Goal: Check status: Check status

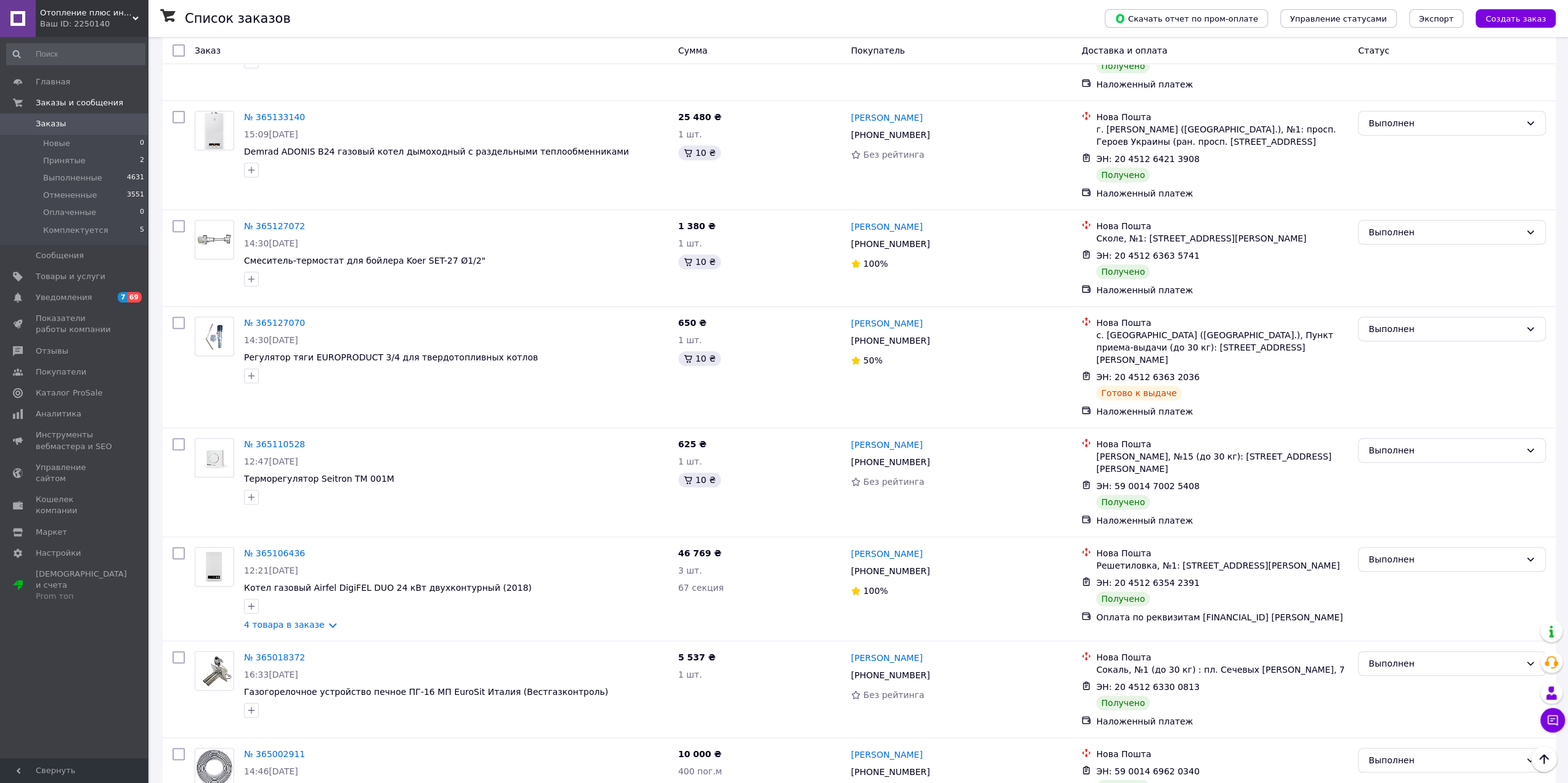
drag, startPoint x: 388, startPoint y: 353, endPoint x: 247, endPoint y: 153, distance: 244.7
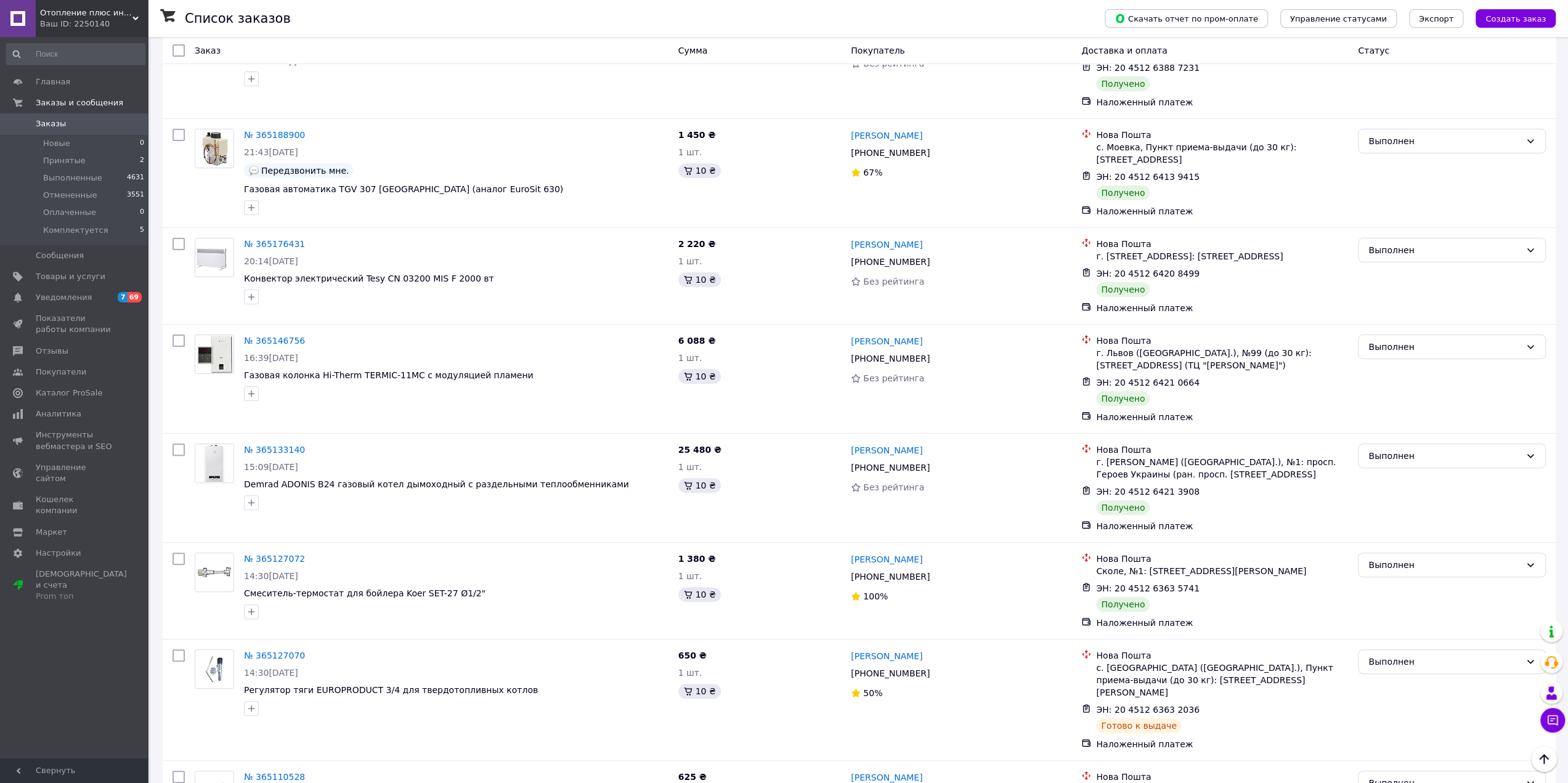
click at [81, 122] on span "Заказы" at bounding box center [75, 124] width 78 height 11
